Goal: Information Seeking & Learning: Compare options

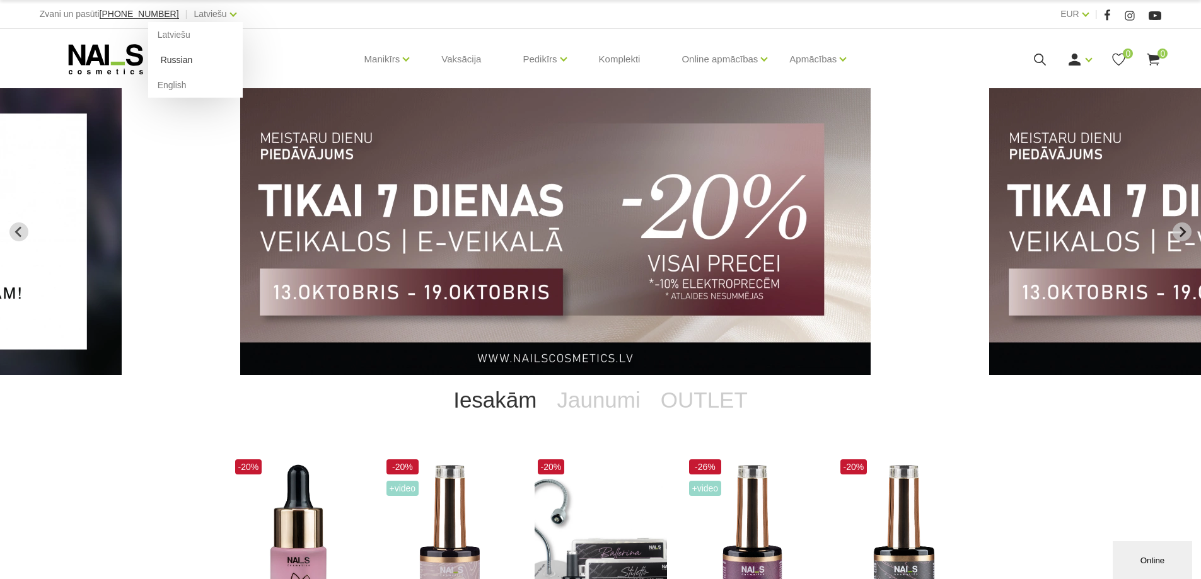
click at [164, 61] on link "Russian" at bounding box center [195, 59] width 95 height 25
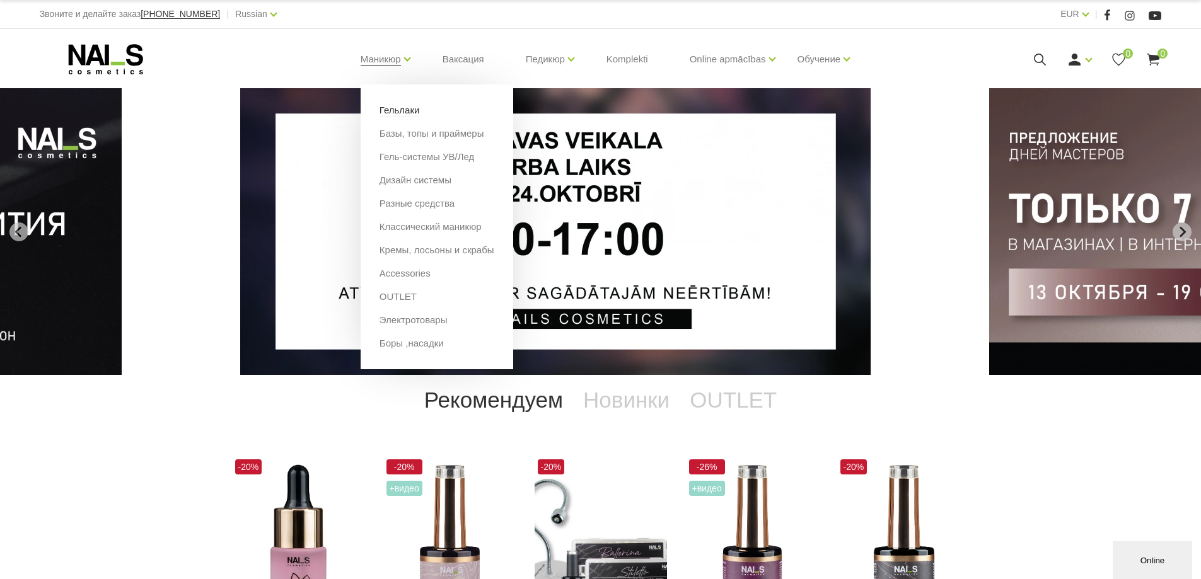
click at [392, 107] on link "Гельлаки" at bounding box center [400, 110] width 40 height 14
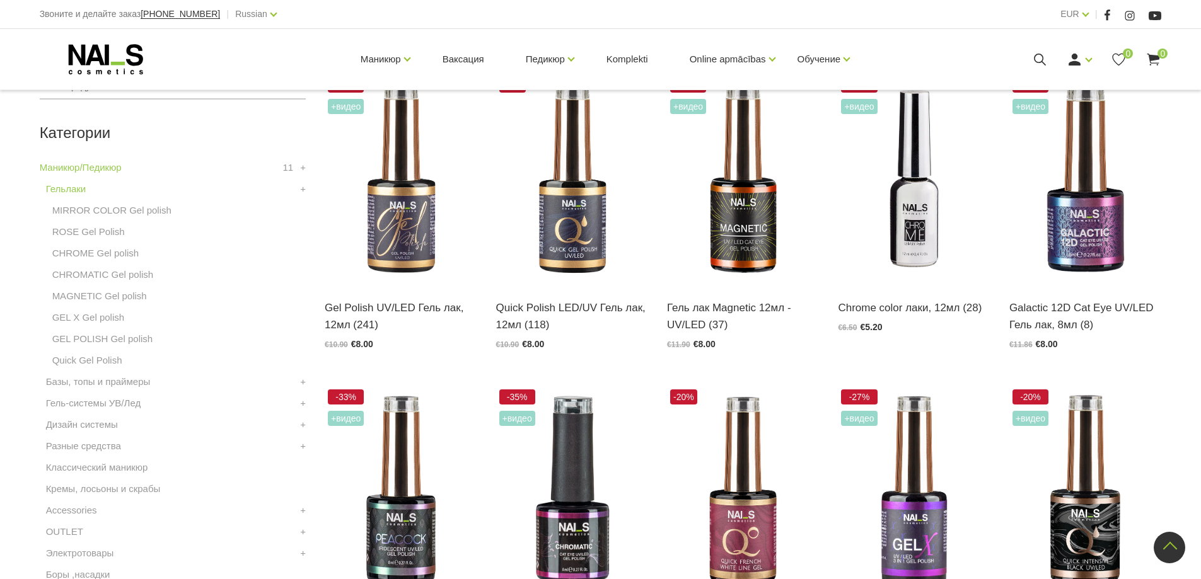
scroll to position [315, 0]
click at [131, 212] on link "MIRROR COLOR Gel polish" at bounding box center [111, 211] width 119 height 15
click at [93, 235] on link "ROSE Gel Polish" at bounding box center [88, 232] width 73 height 15
click at [90, 259] on link "CHROME Gel polish" at bounding box center [95, 254] width 87 height 15
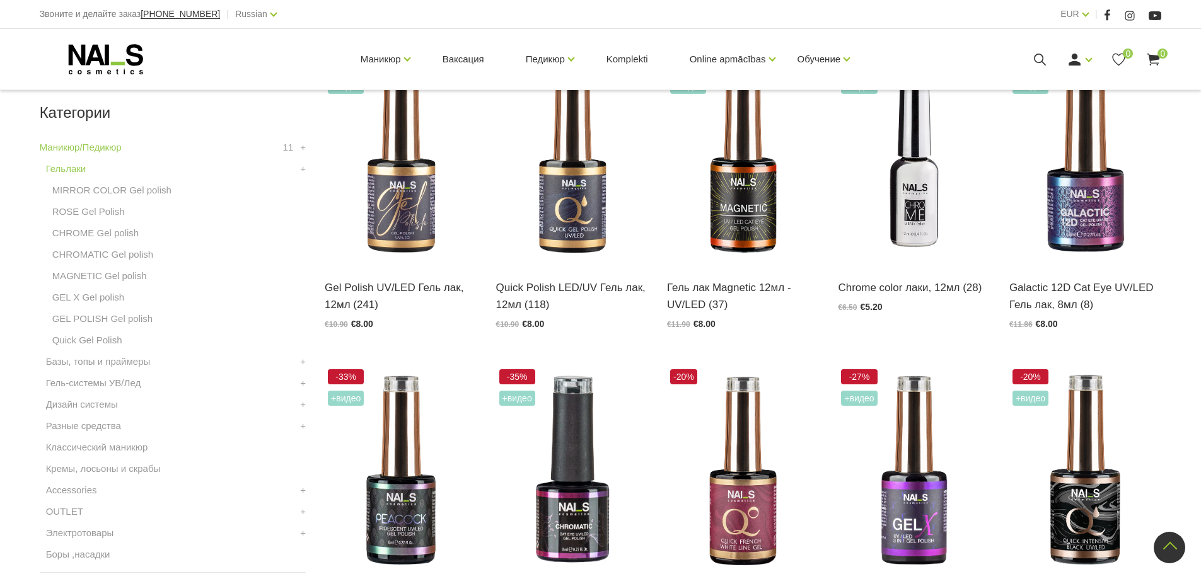
scroll to position [252, 0]
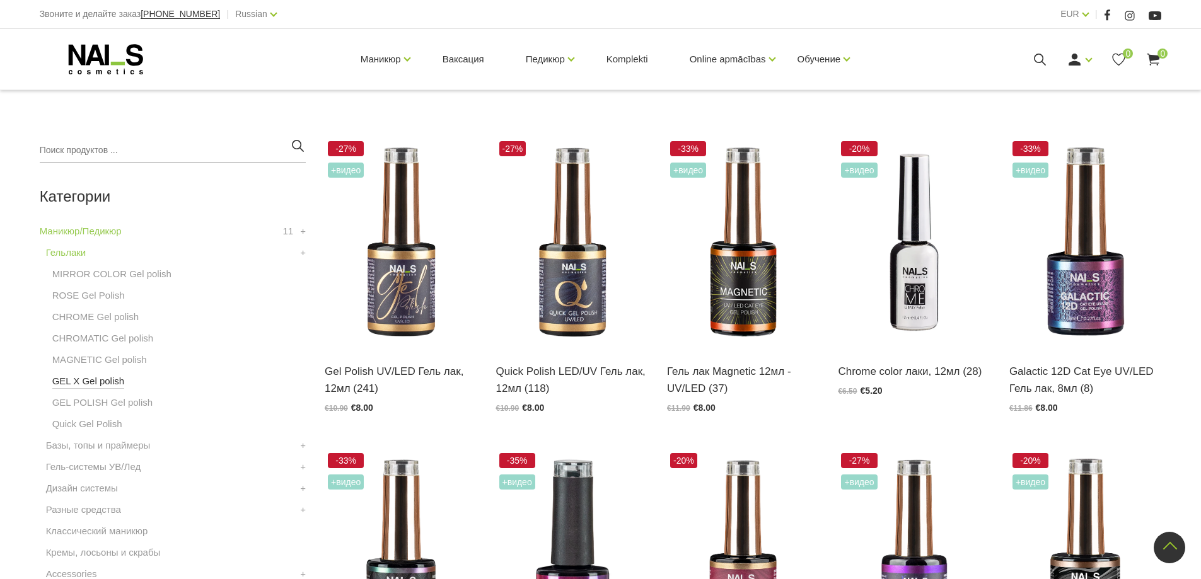
click at [91, 384] on link "GEL X Gel polish" at bounding box center [88, 381] width 73 height 15
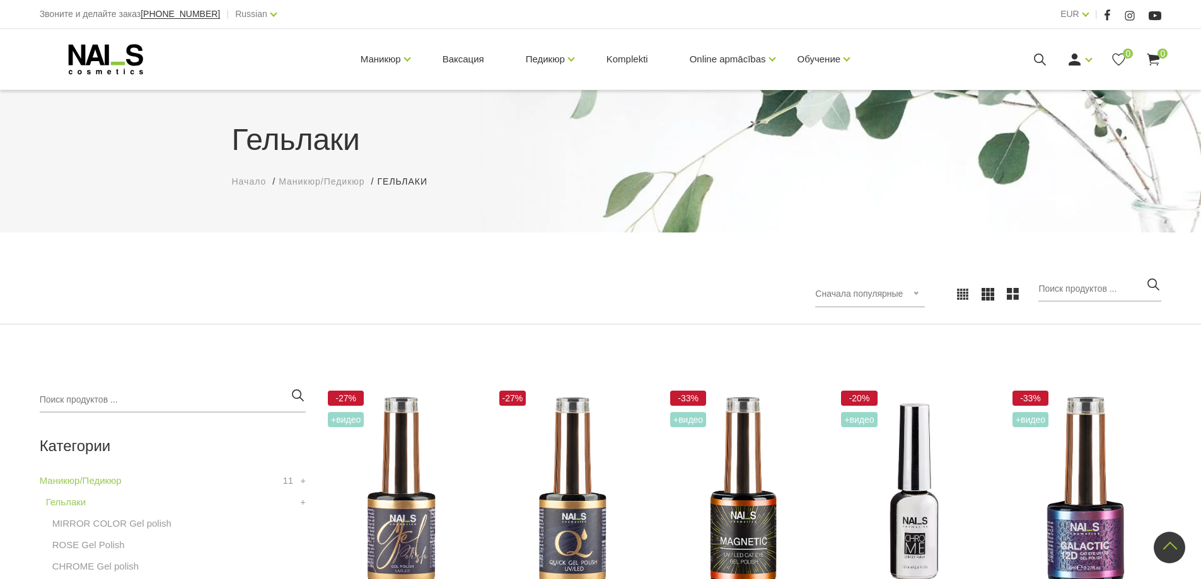
scroll to position [0, 0]
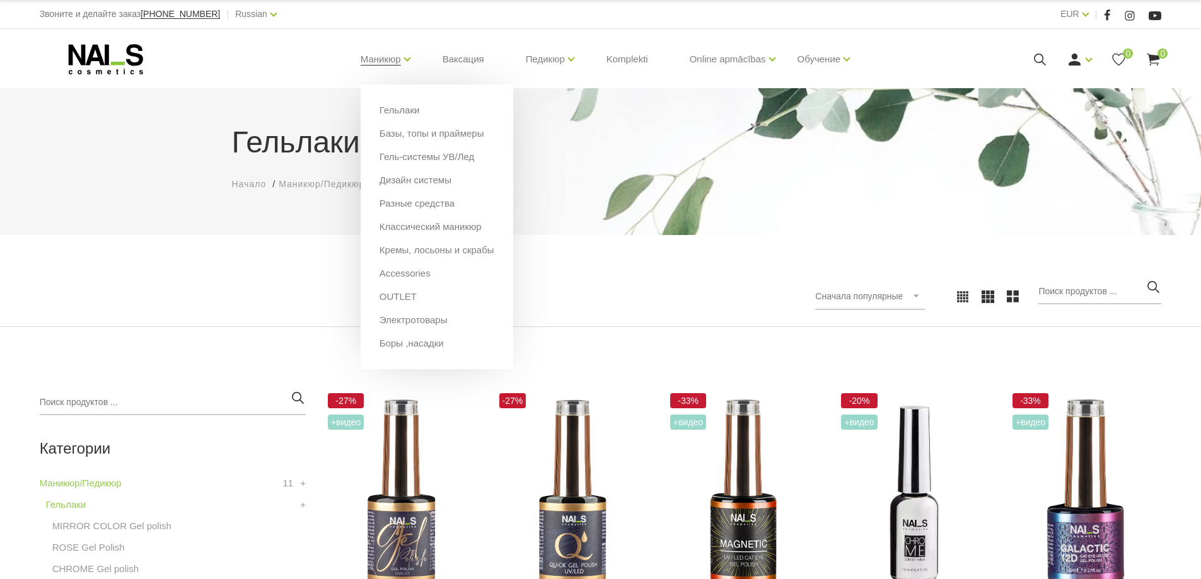
click at [421, 165] on li "Гель-системы УВ/Лед" at bounding box center [437, 161] width 115 height 23
click at [420, 162] on link "Гель-системы УВ/Лед" at bounding box center [427, 157] width 95 height 14
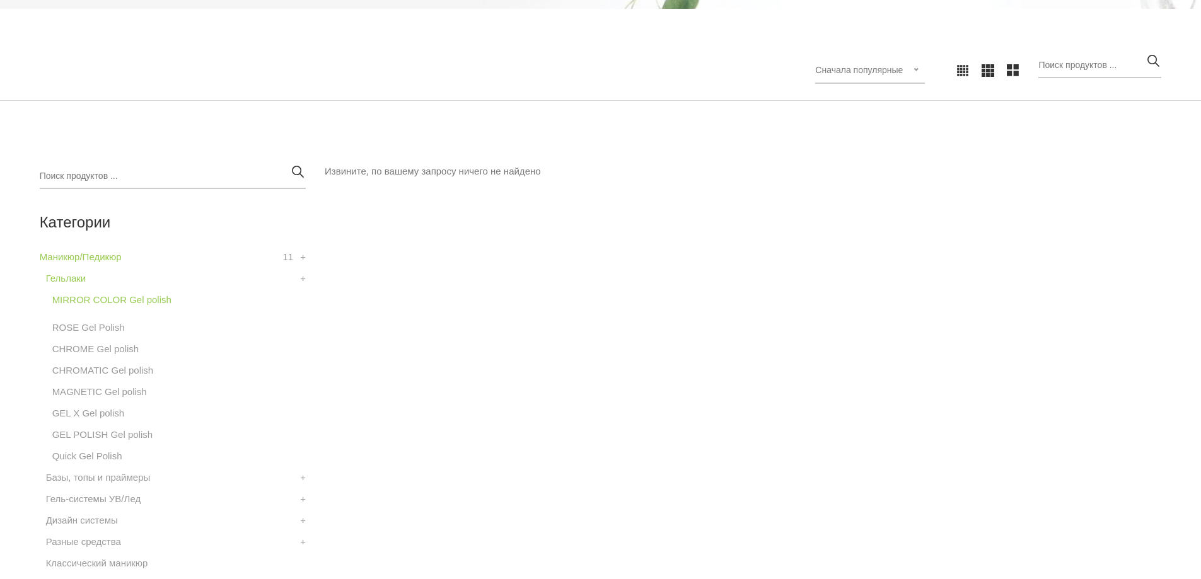
scroll to position [252, 0]
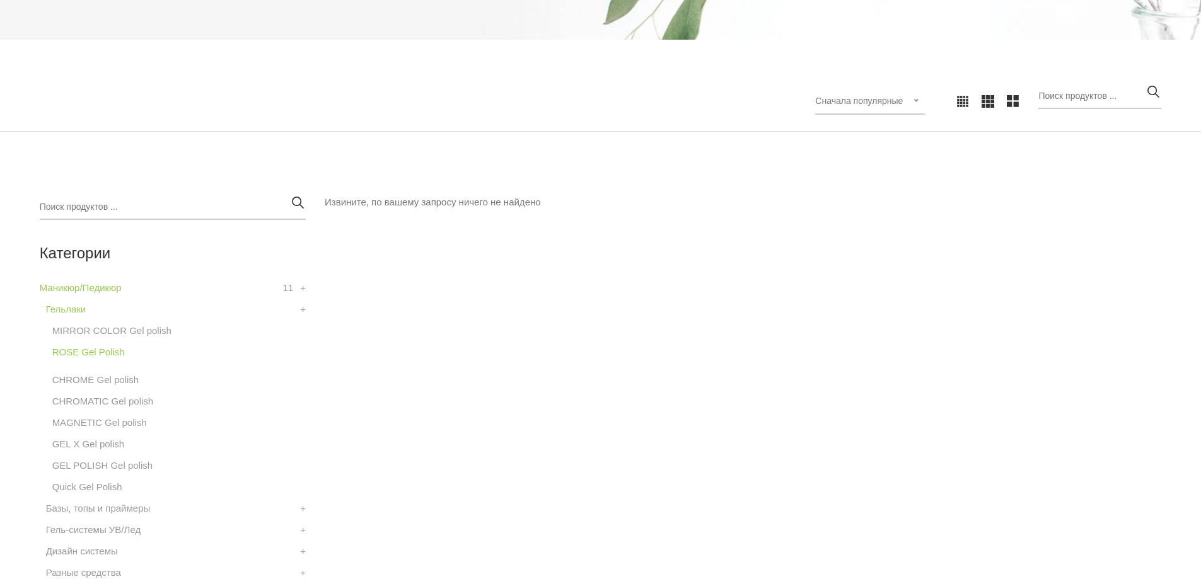
scroll to position [252, 0]
